Goal: Information Seeking & Learning: Learn about a topic

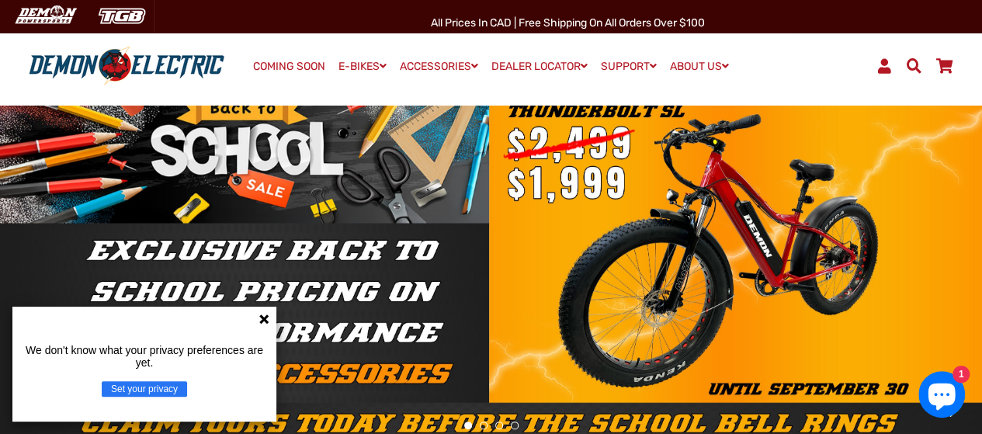
click at [269, 324] on icon at bounding box center [264, 319] width 12 height 12
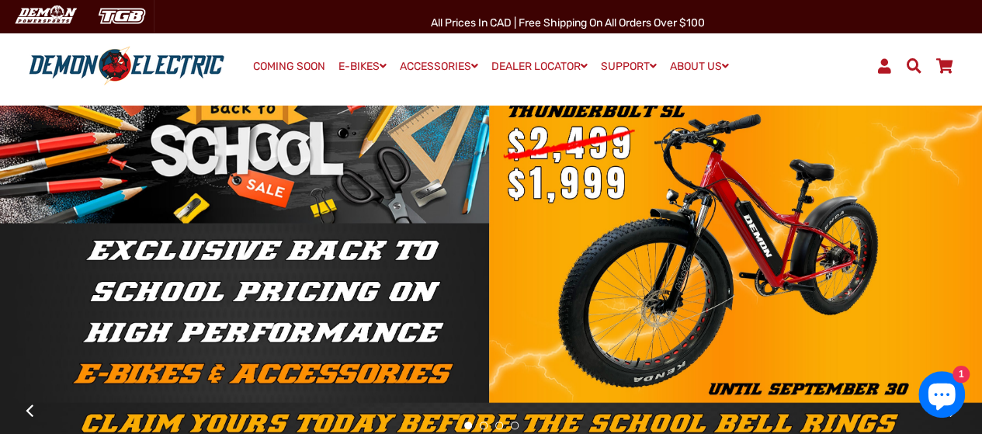
click at [956, 287] on div at bounding box center [491, 267] width 982 height 148
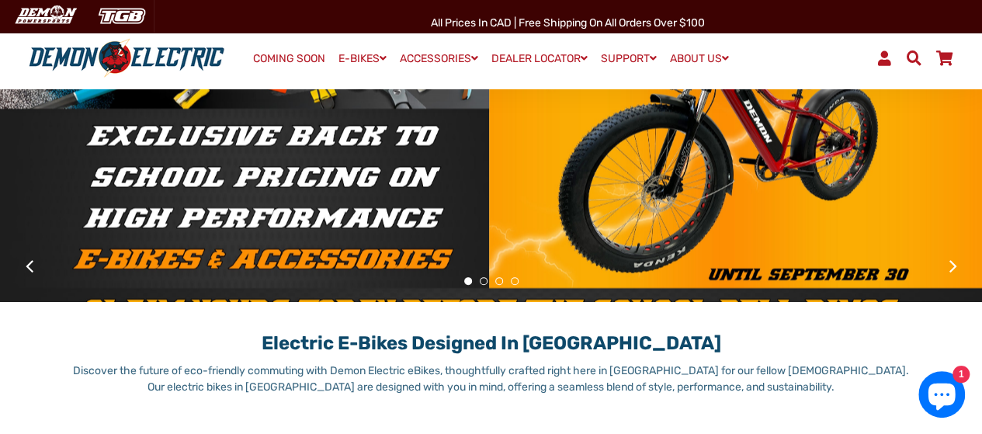
scroll to position [149, 0]
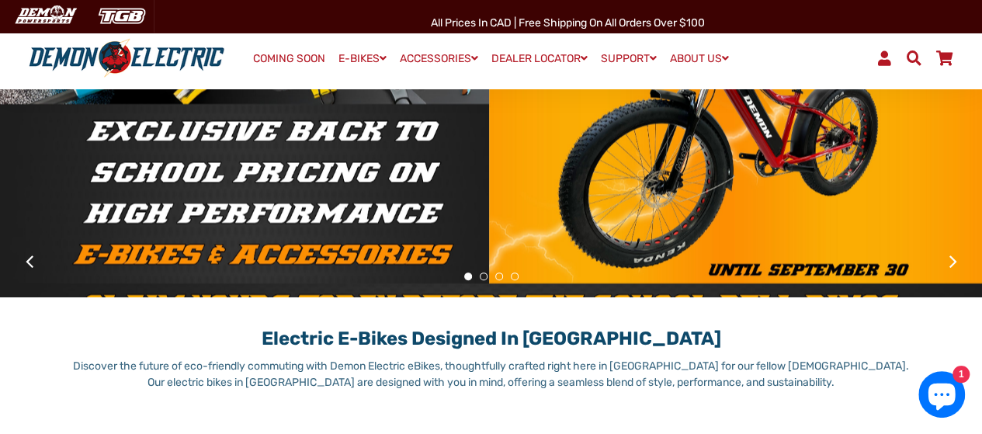
click at [951, 259] on button at bounding box center [952, 261] width 27 height 27
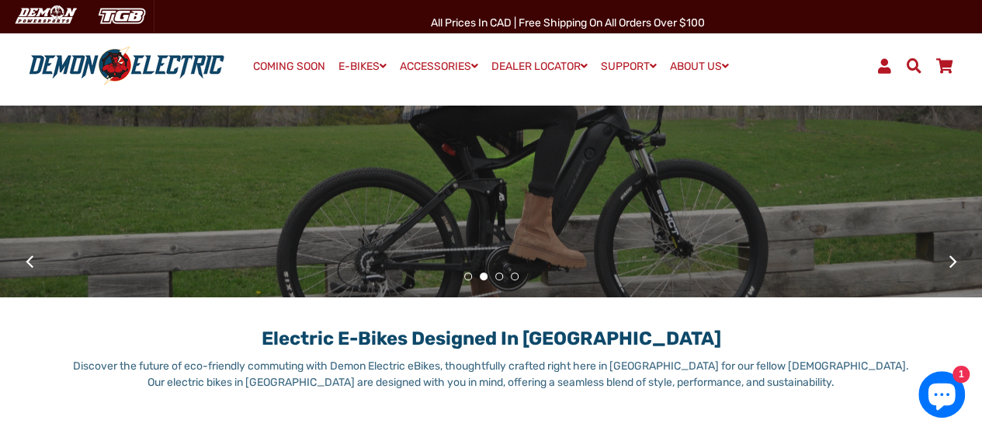
scroll to position [0, 0]
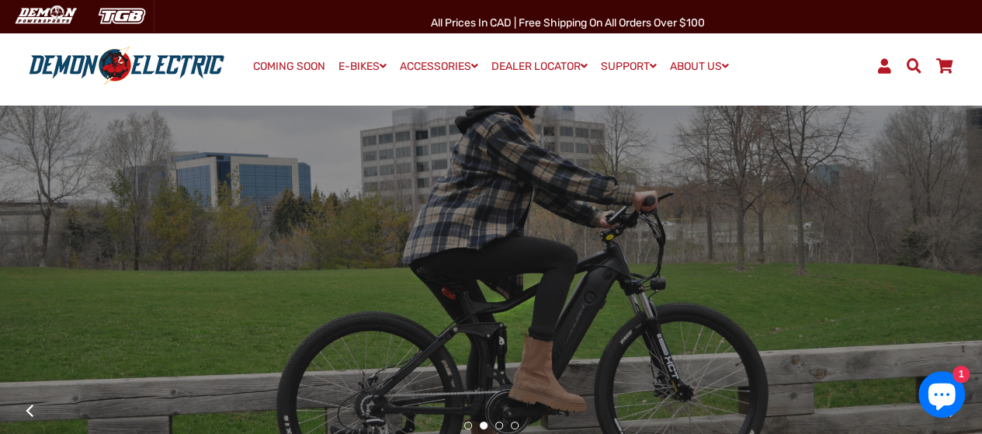
click at [33, 411] on button at bounding box center [29, 410] width 27 height 27
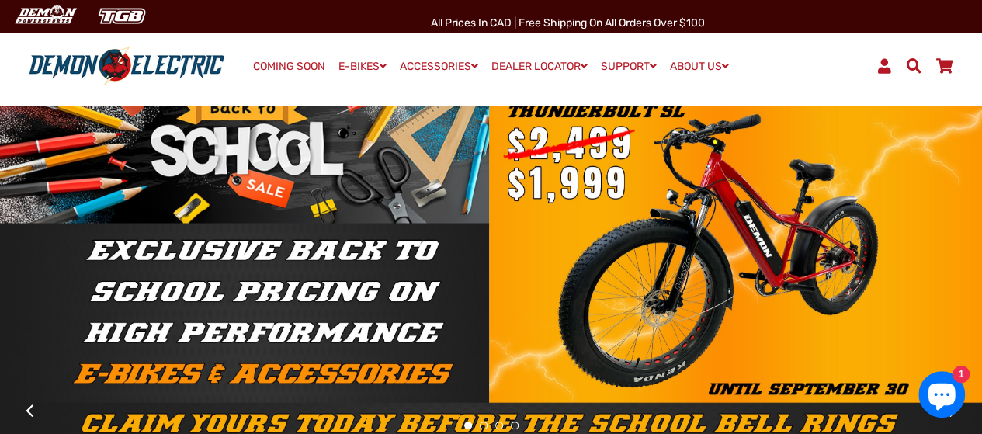
click at [475, 299] on div at bounding box center [491, 267] width 892 height 94
drag, startPoint x: 475, startPoint y: 299, endPoint x: 504, endPoint y: 211, distance: 92.5
click at [504, 211] on div at bounding box center [491, 267] width 982 height 148
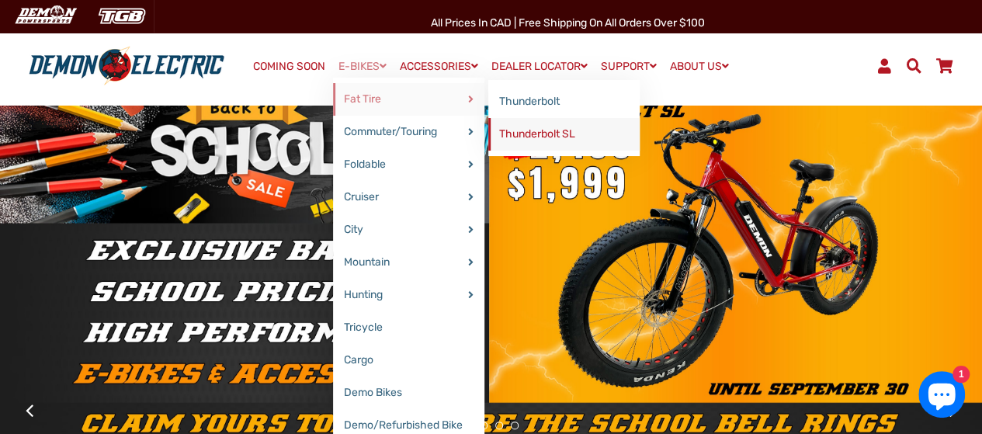
click at [522, 134] on link "Thunderbolt SL" at bounding box center [563, 134] width 151 height 33
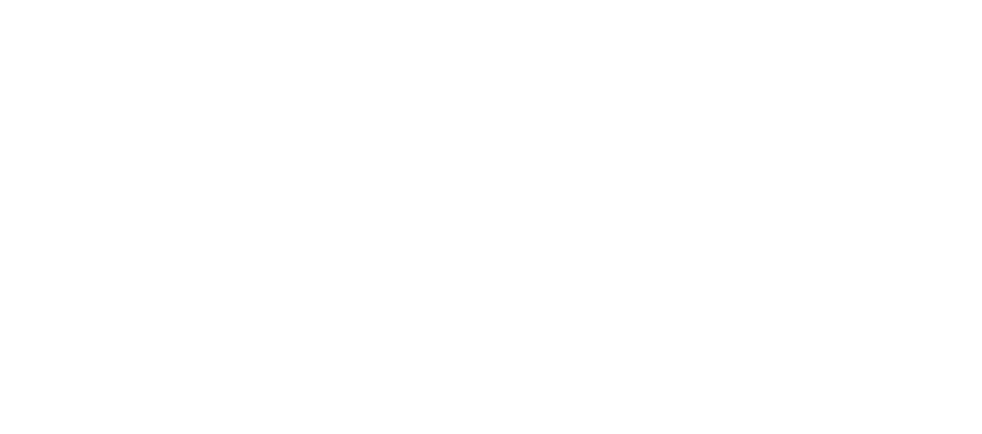
select select "******"
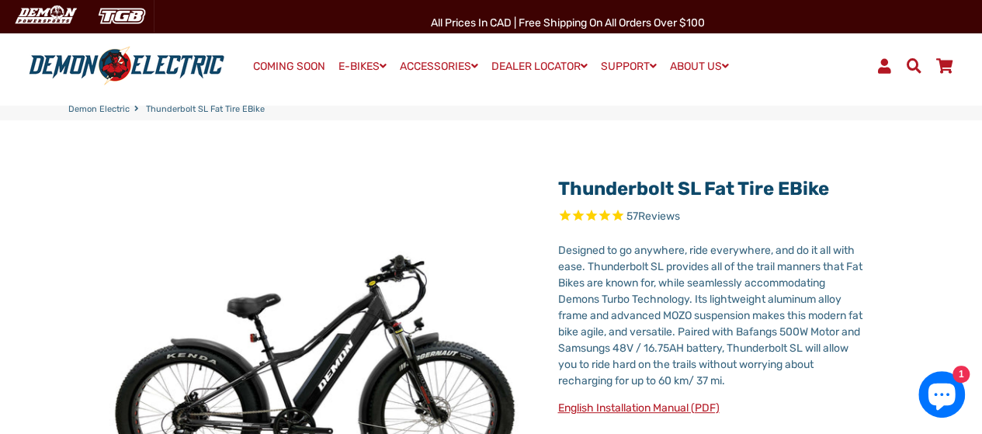
click at [113, 58] on img at bounding box center [126, 66] width 206 height 40
